Goal: Browse casually

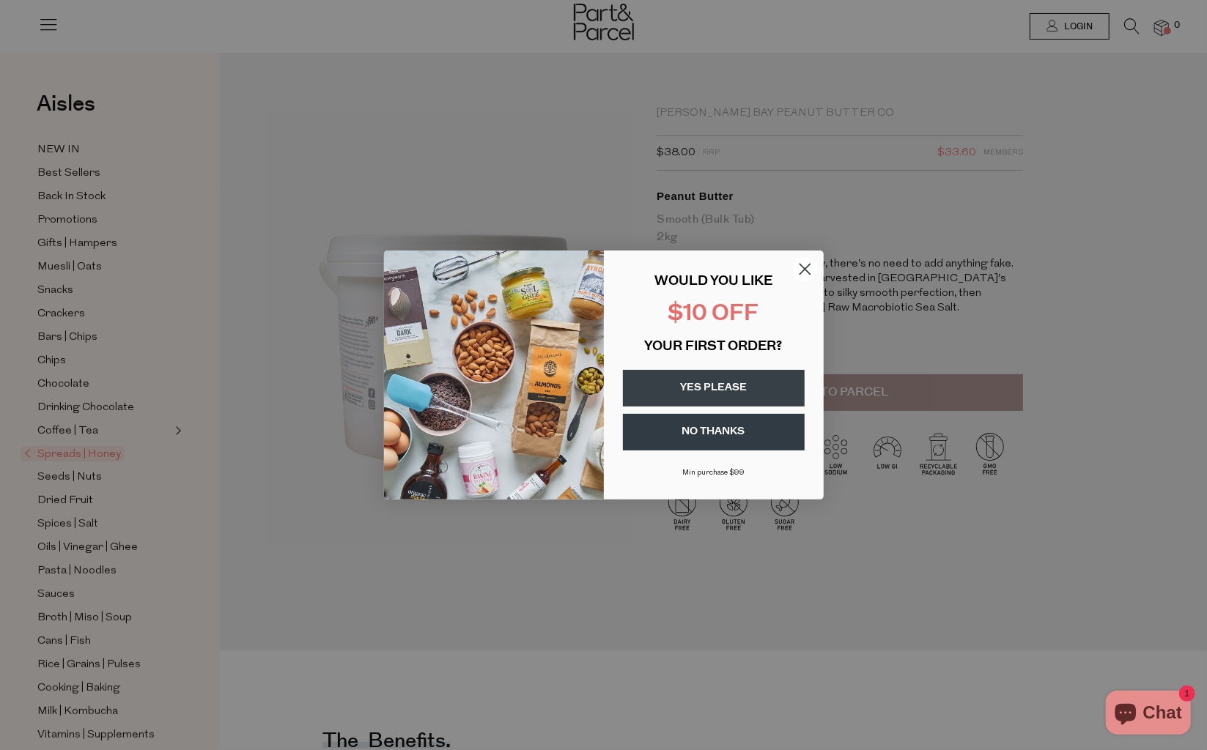
click at [813, 261] on circle "Close dialog" at bounding box center [804, 269] width 24 height 24
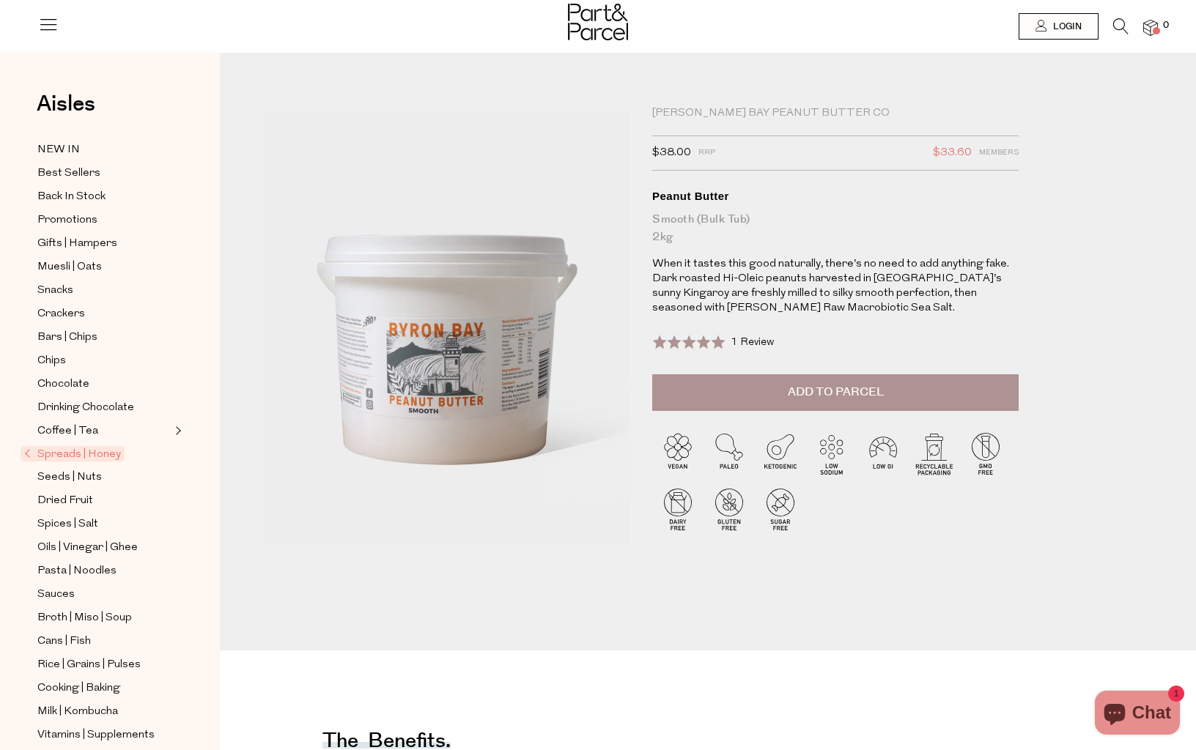
click at [64, 446] on span "Spreads | Honey" at bounding box center [73, 453] width 104 height 15
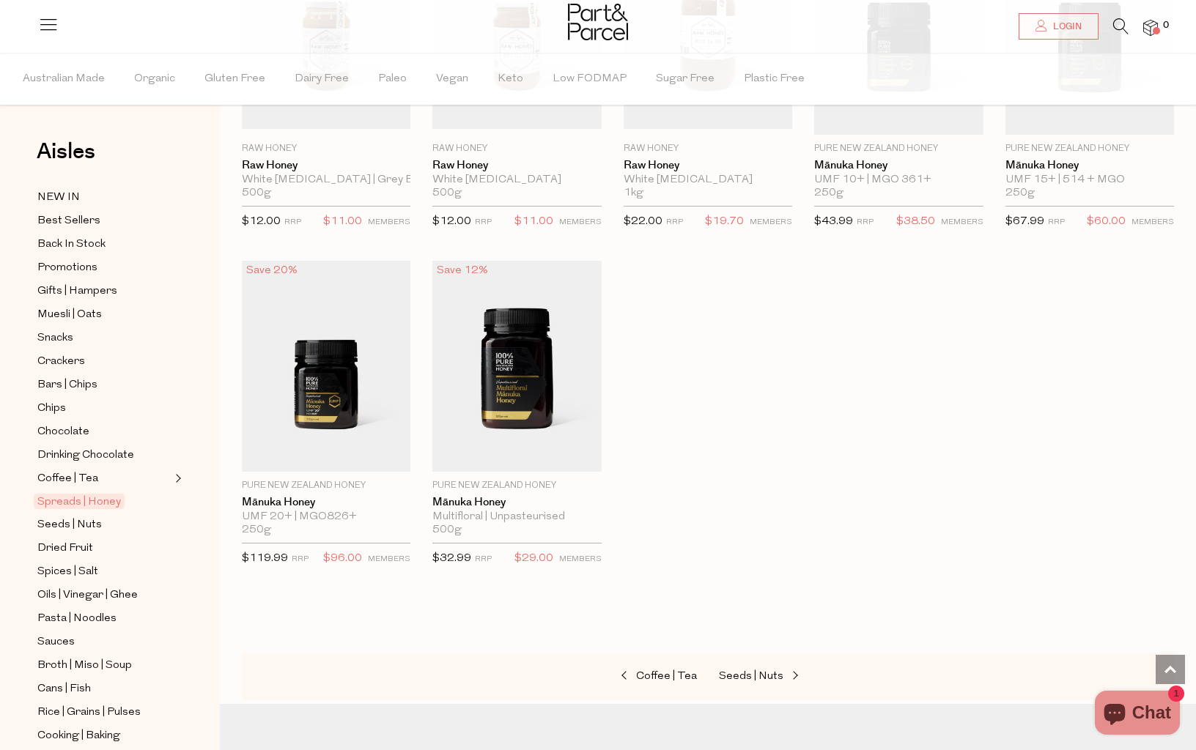
scroll to position [2564, 0]
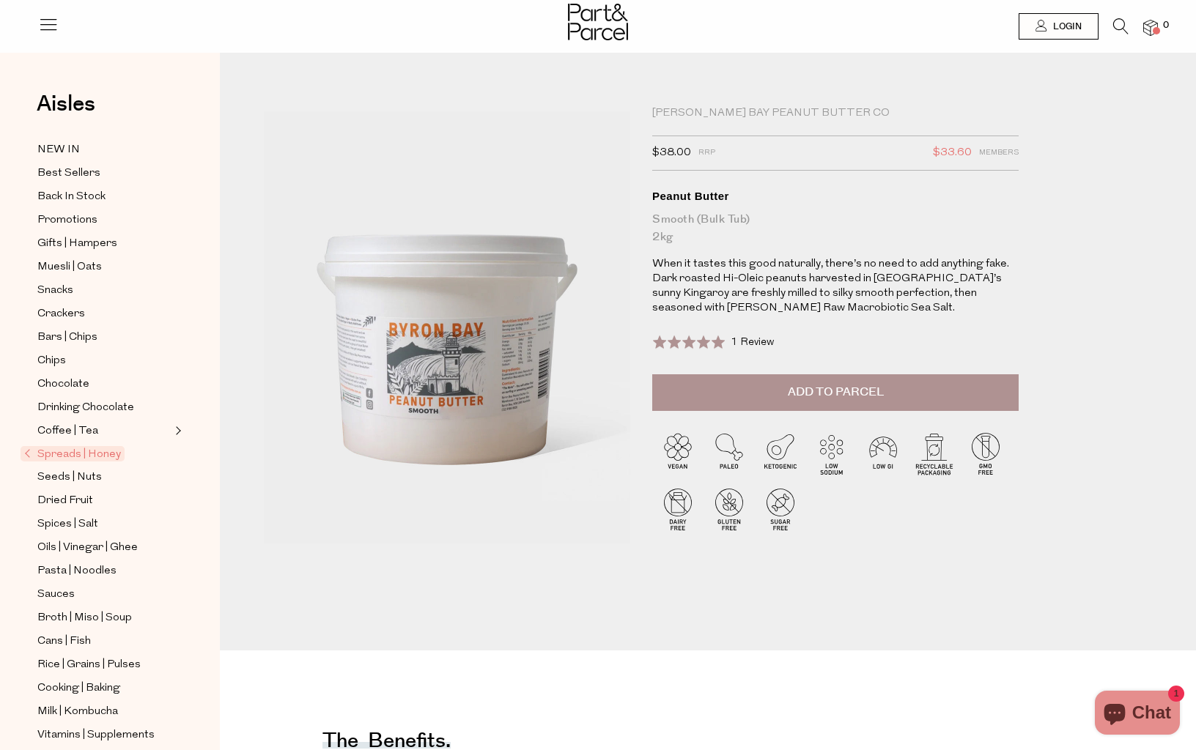
click at [602, 20] on img at bounding box center [598, 22] width 60 height 37
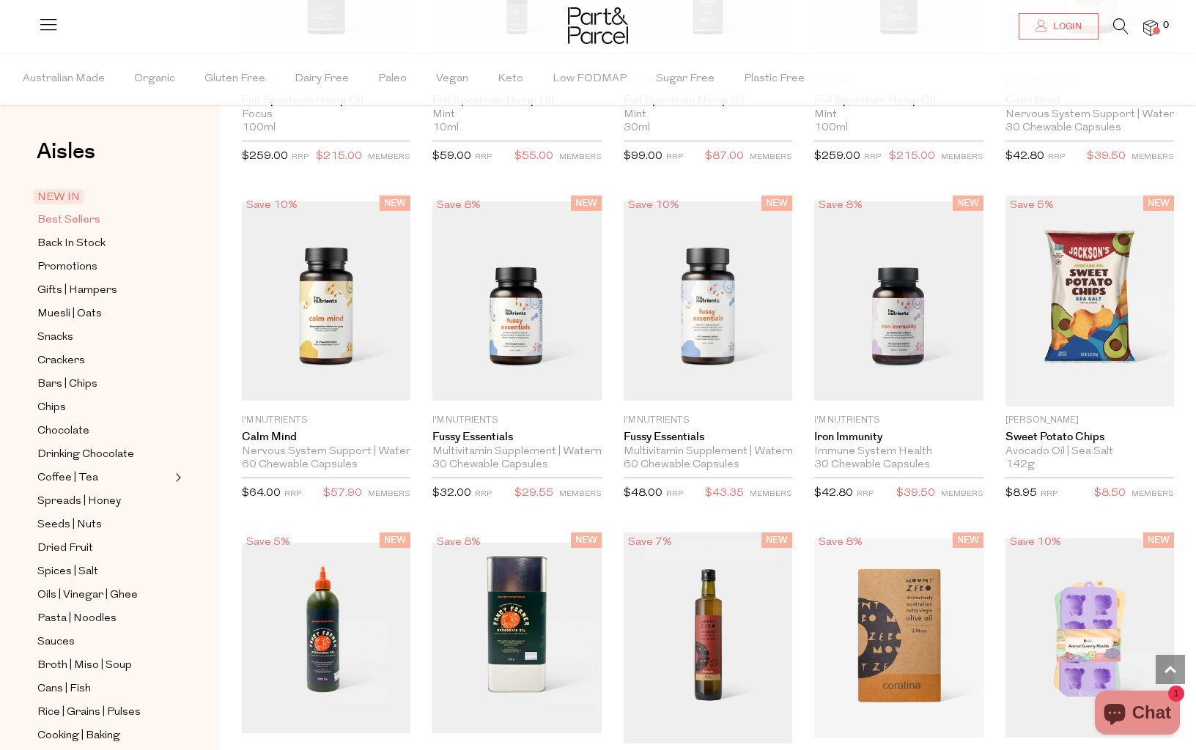
click at [98, 225] on span "Best Sellers" at bounding box center [68, 221] width 63 height 18
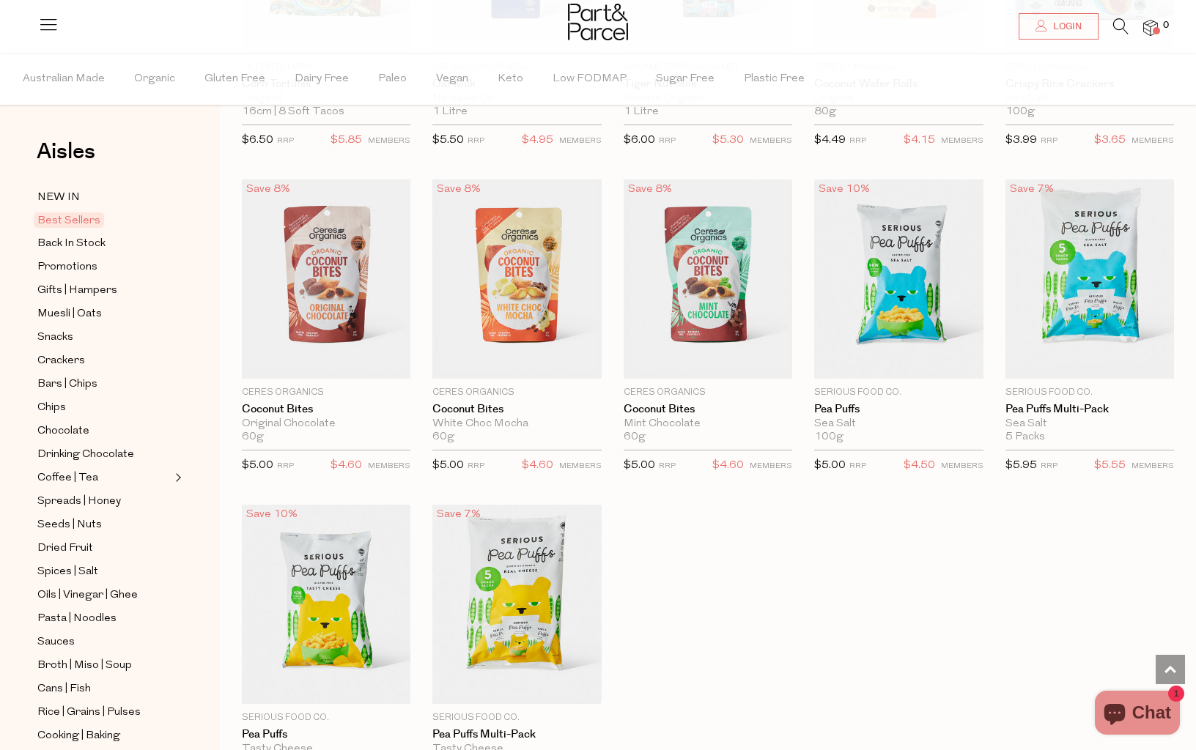
scroll to position [2491, 0]
